Goal: Obtain resource: Obtain resource

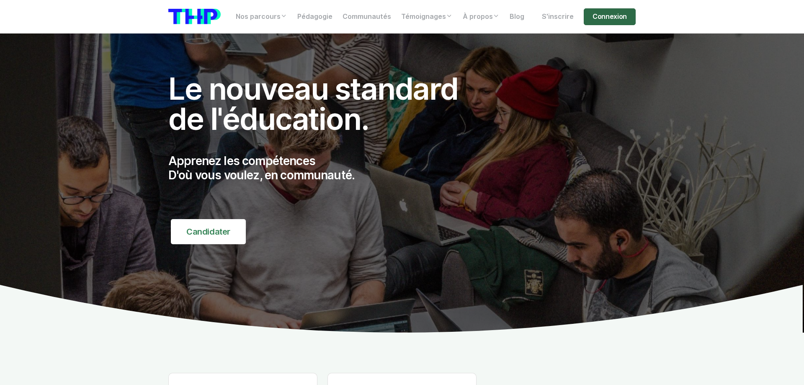
drag, startPoint x: 617, startPoint y: 20, endPoint x: 606, endPoint y: 23, distance: 11.5
click at [616, 19] on link "Connexion" at bounding box center [609, 16] width 52 height 17
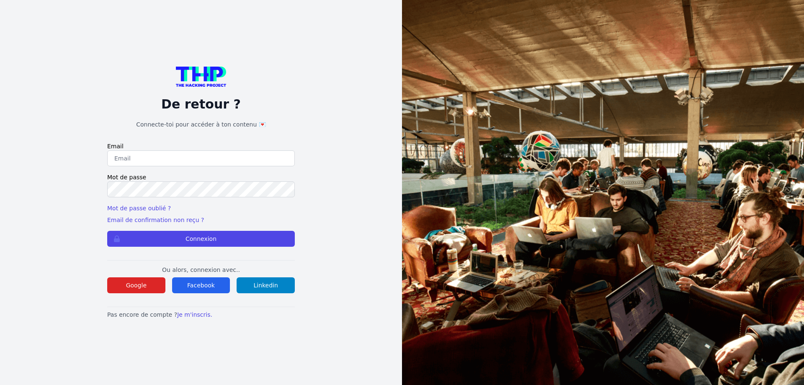
click at [138, 159] on input "email" at bounding box center [200, 158] width 187 height 16
type input "muller.lilian@hotmail.fr"
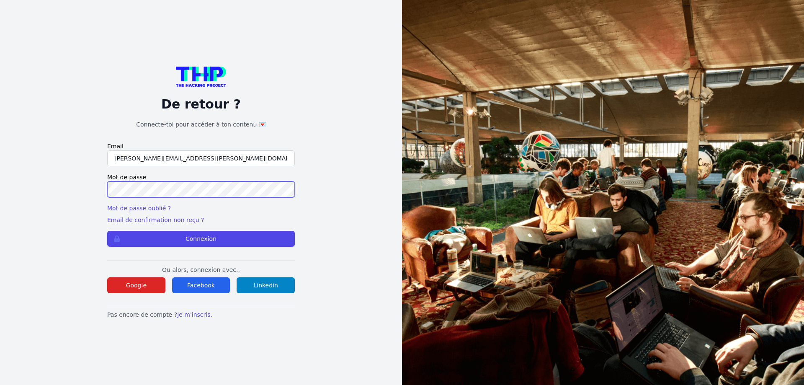
click at [107, 231] on button "Connexion" at bounding box center [200, 239] width 187 height 16
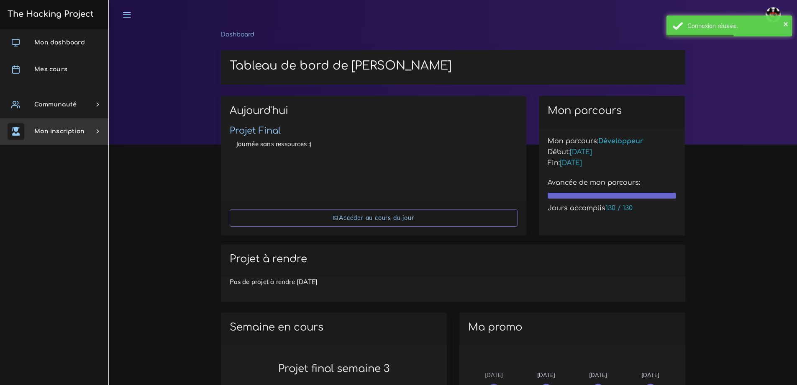
click at [63, 129] on span "Mon inscription" at bounding box center [59, 131] width 50 height 6
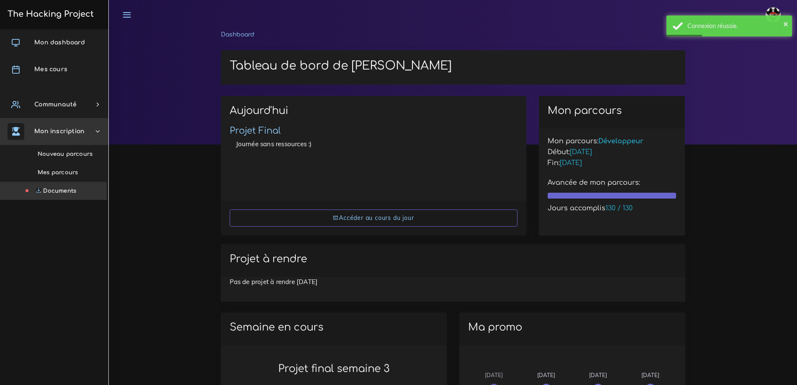
click at [65, 190] on span "Documents" at bounding box center [59, 190] width 33 height 6
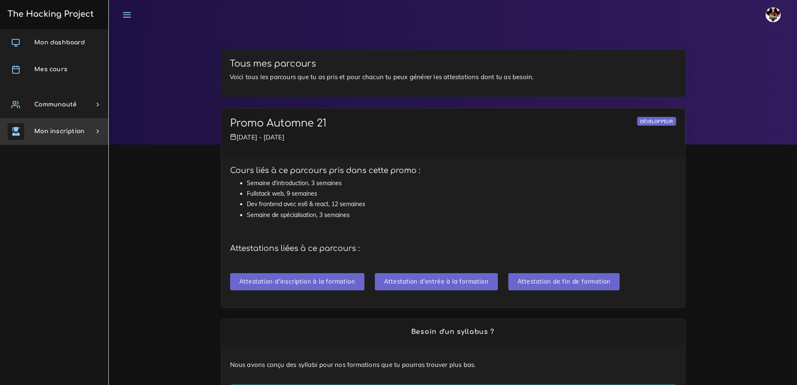
click at [58, 125] on link "Mon inscription" at bounding box center [54, 131] width 108 height 27
click at [56, 134] on link "Mon inscription" at bounding box center [54, 131] width 108 height 27
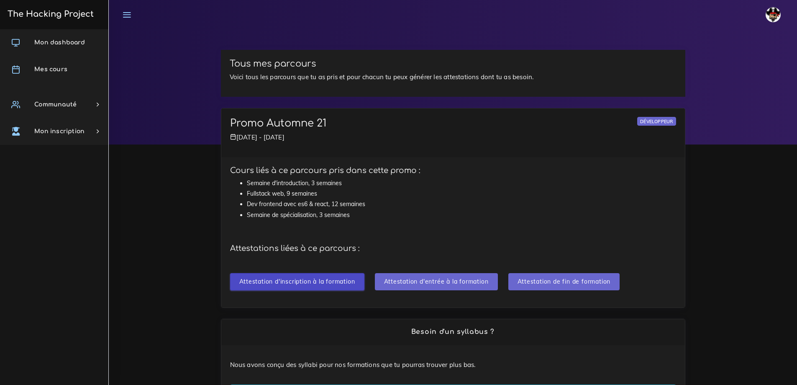
click at [279, 277] on input "Attestation d'inscription à la formation" at bounding box center [297, 281] width 134 height 17
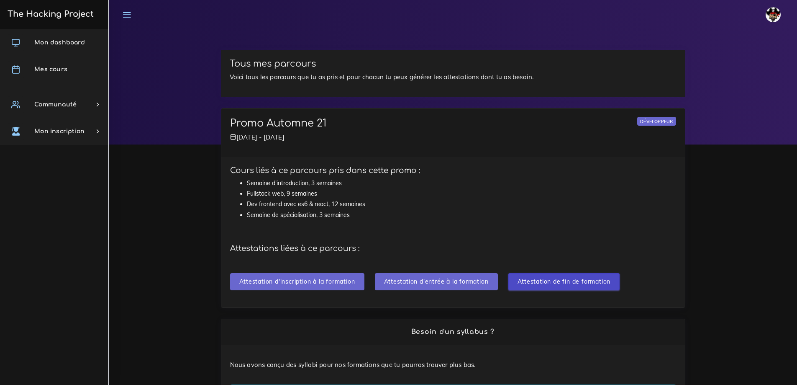
click at [555, 281] on input "Attestation de fin de formation" at bounding box center [564, 281] width 112 height 17
